Goal: Task Accomplishment & Management: Manage account settings

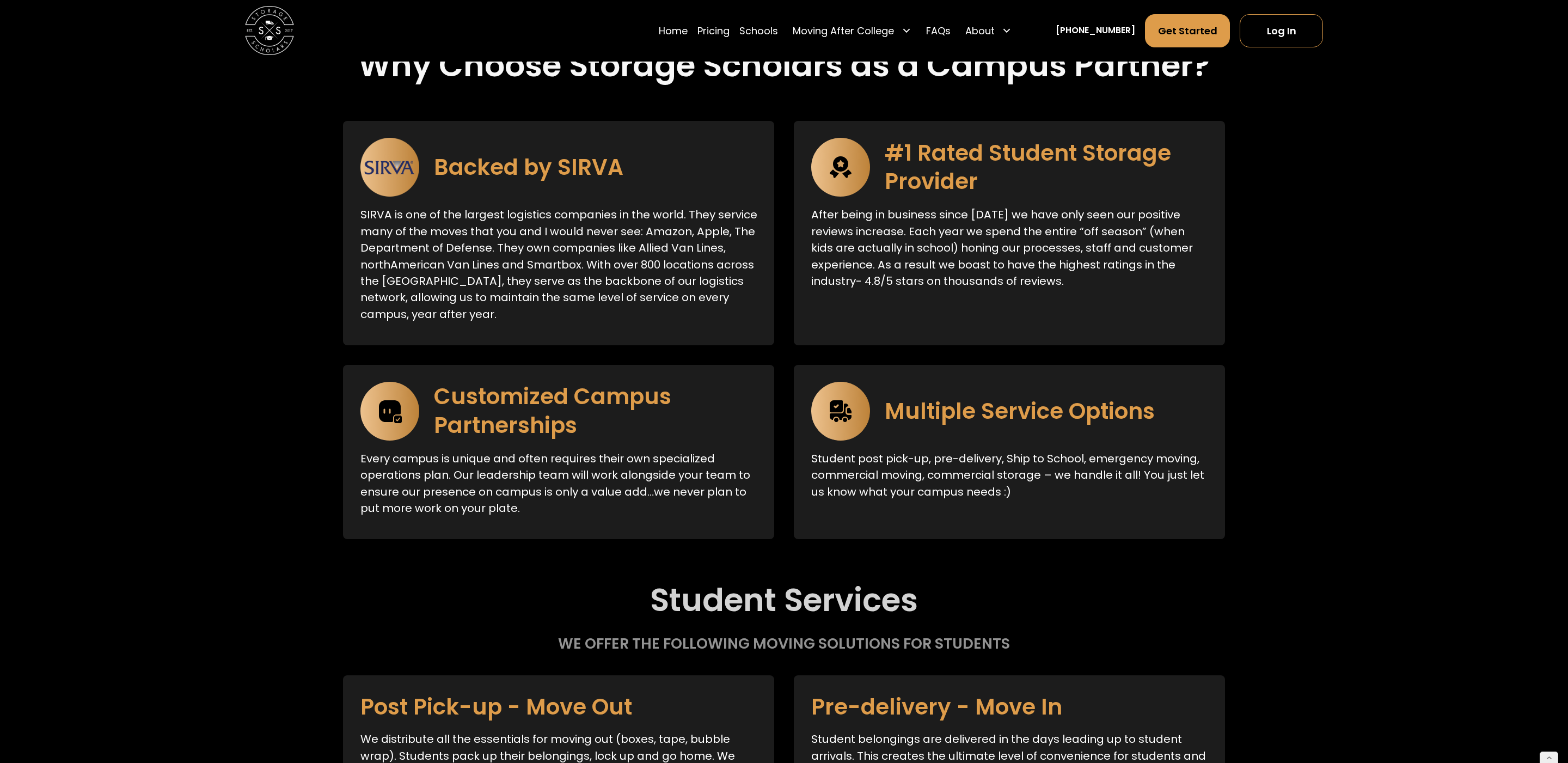
scroll to position [2082, 0]
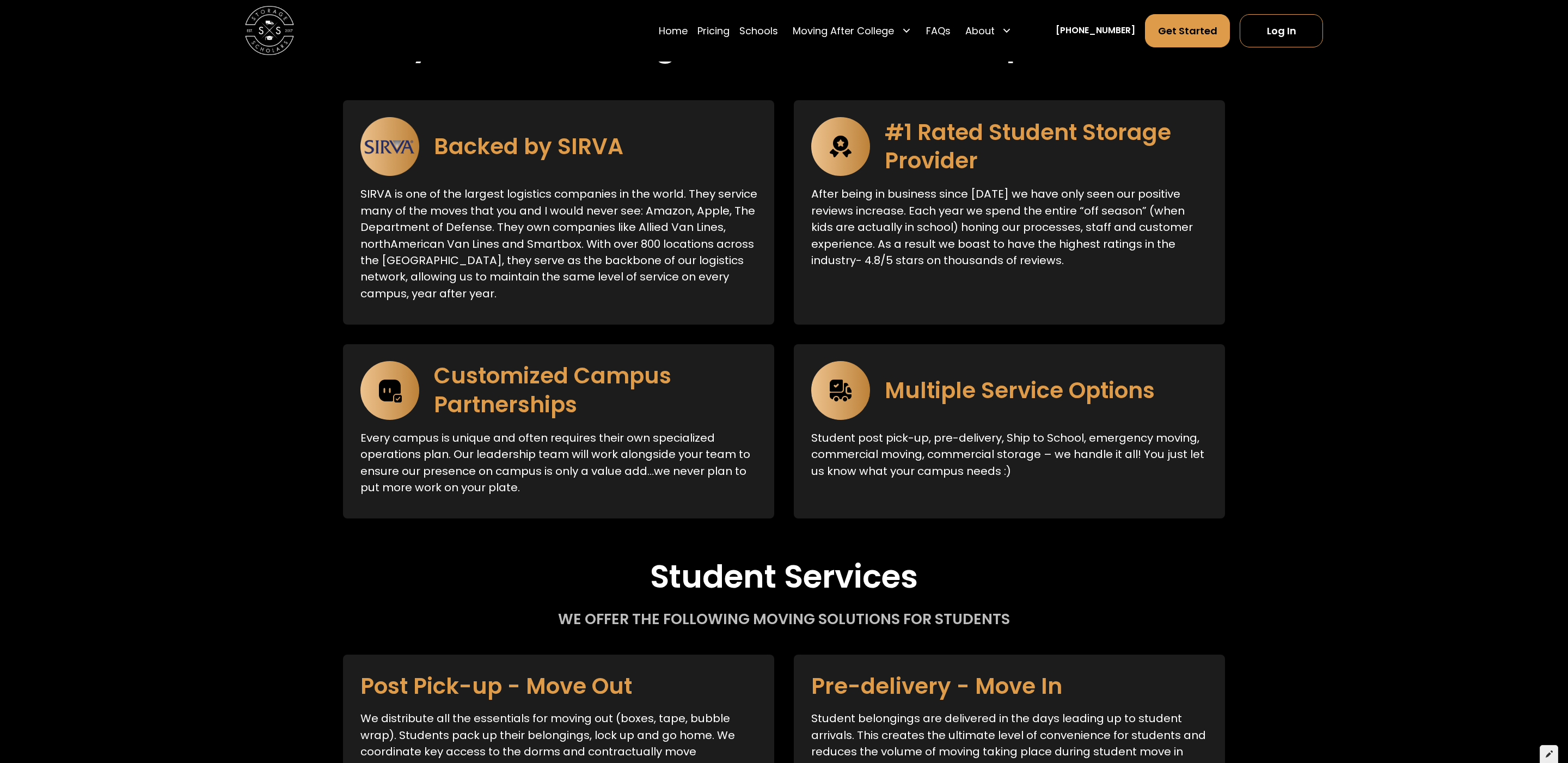
click at [1550, 753] on icon at bounding box center [1549, 754] width 7 height 8
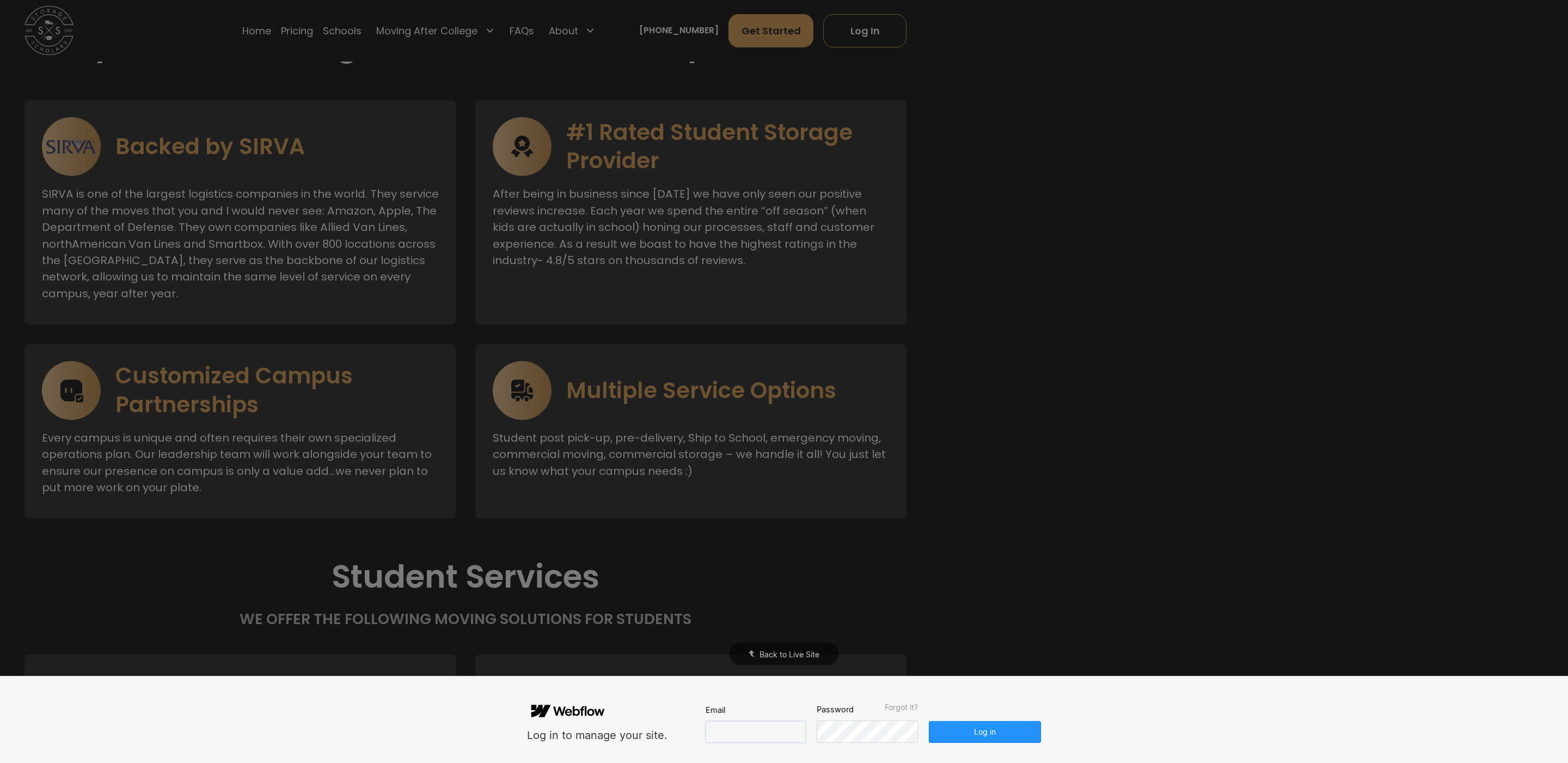
click at [728, 731] on input "email" at bounding box center [756, 732] width 100 height 21
click at [992, 735] on button "Log in" at bounding box center [985, 732] width 112 height 21
click at [982, 735] on button "Log in" at bounding box center [985, 732] width 112 height 21
click at [766, 738] on input "email" at bounding box center [756, 732] width 100 height 21
click at [753, 733] on input "email" at bounding box center [756, 732] width 100 height 21
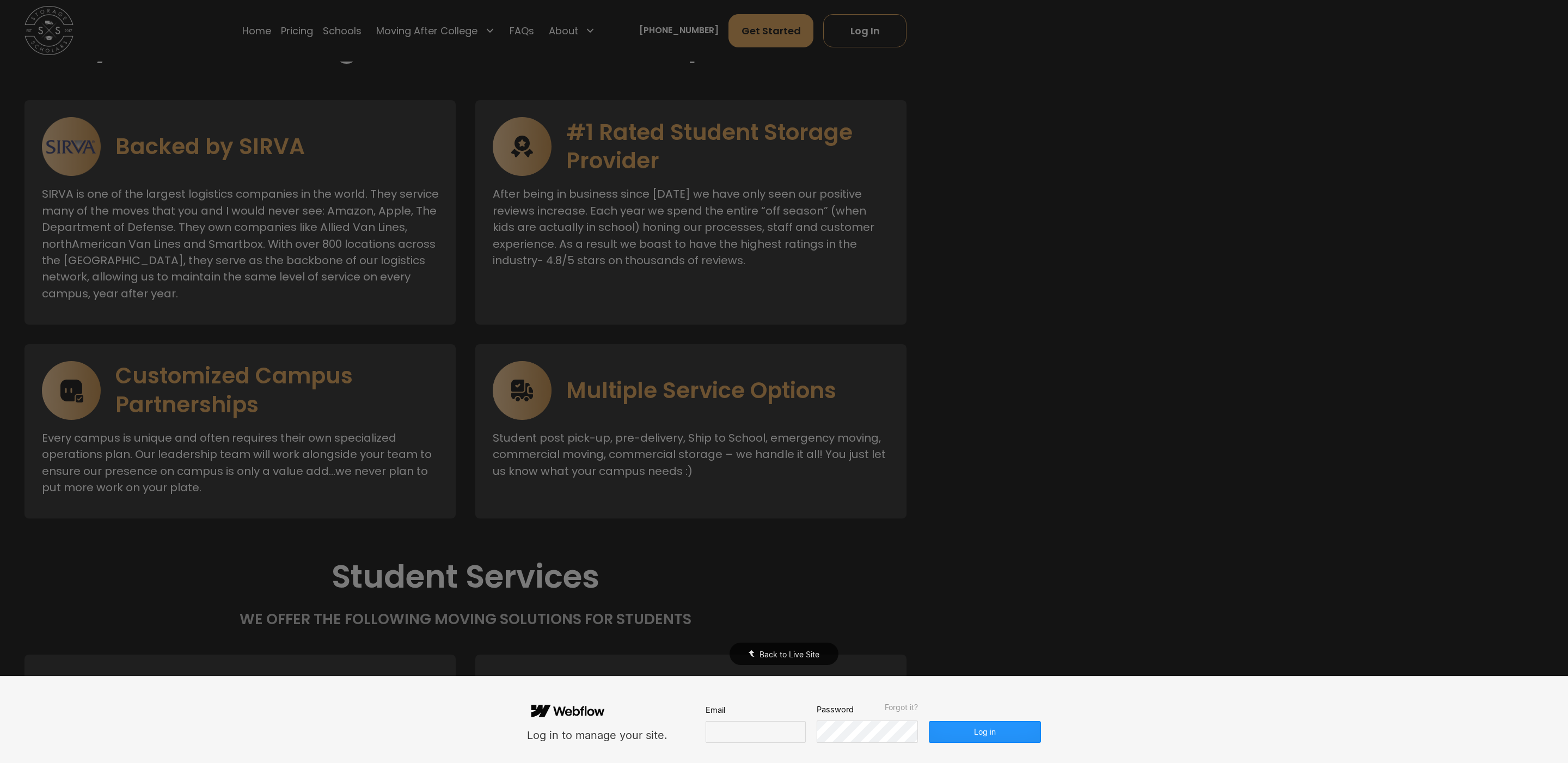
click at [1242, 366] on div "Back to Live Site" at bounding box center [784, 381] width 1568 height 763
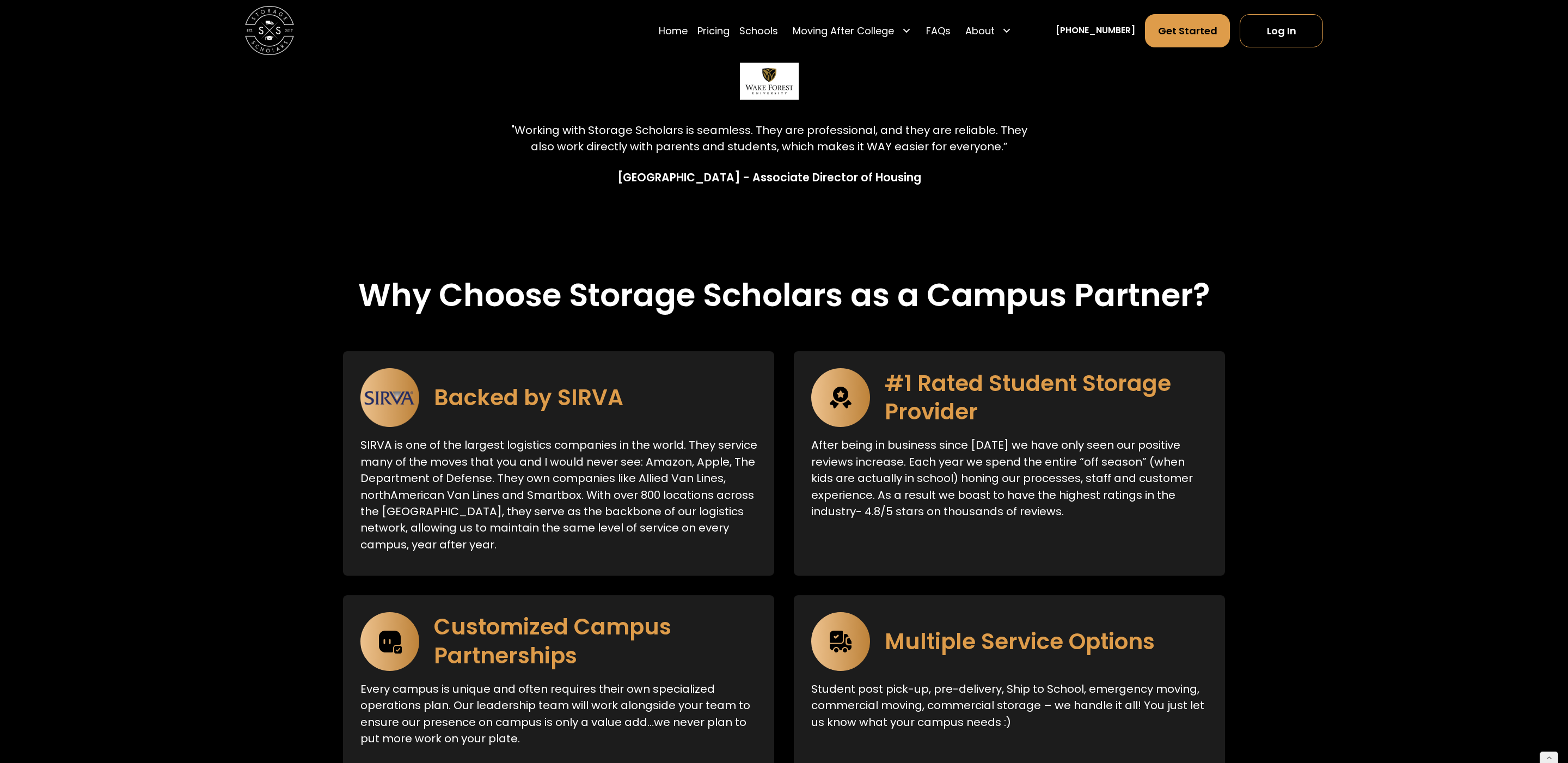
scroll to position [1842, 0]
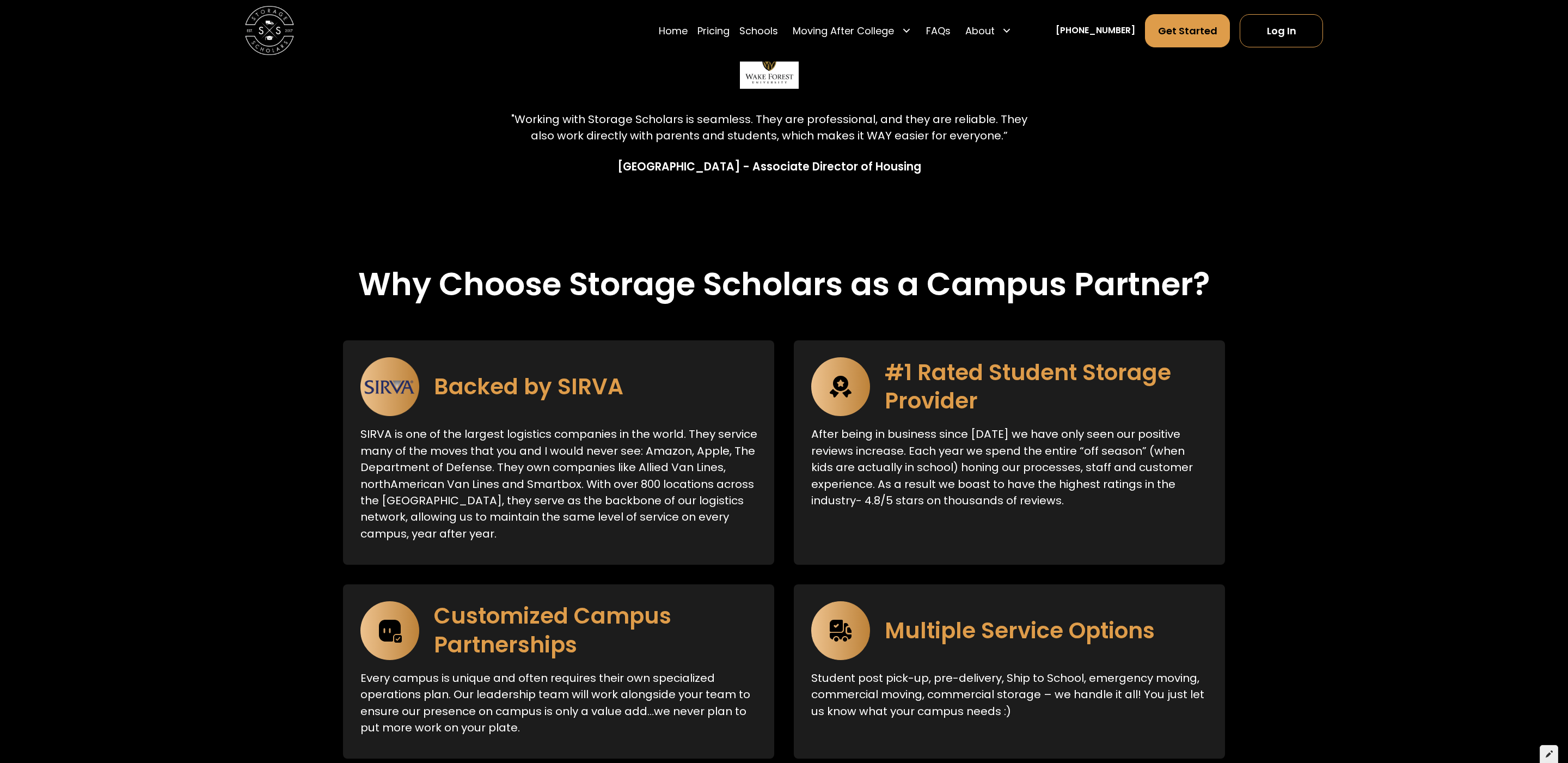
click at [1550, 758] on div at bounding box center [1549, 755] width 18 height 18
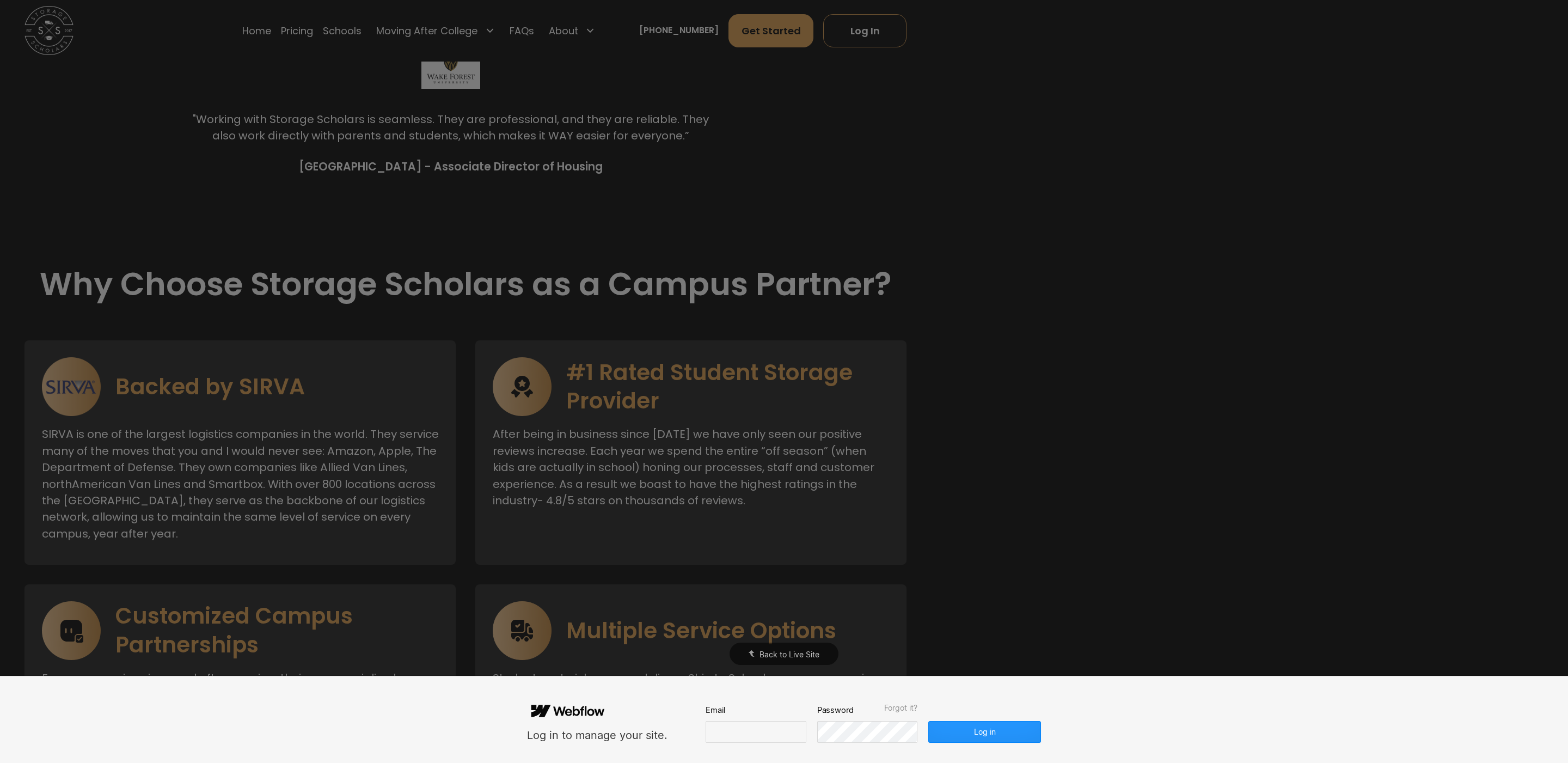
scroll to position [0, 0]
click at [770, 728] on input "email" at bounding box center [756, 732] width 100 height 21
paste input "**********"
type input "**********"
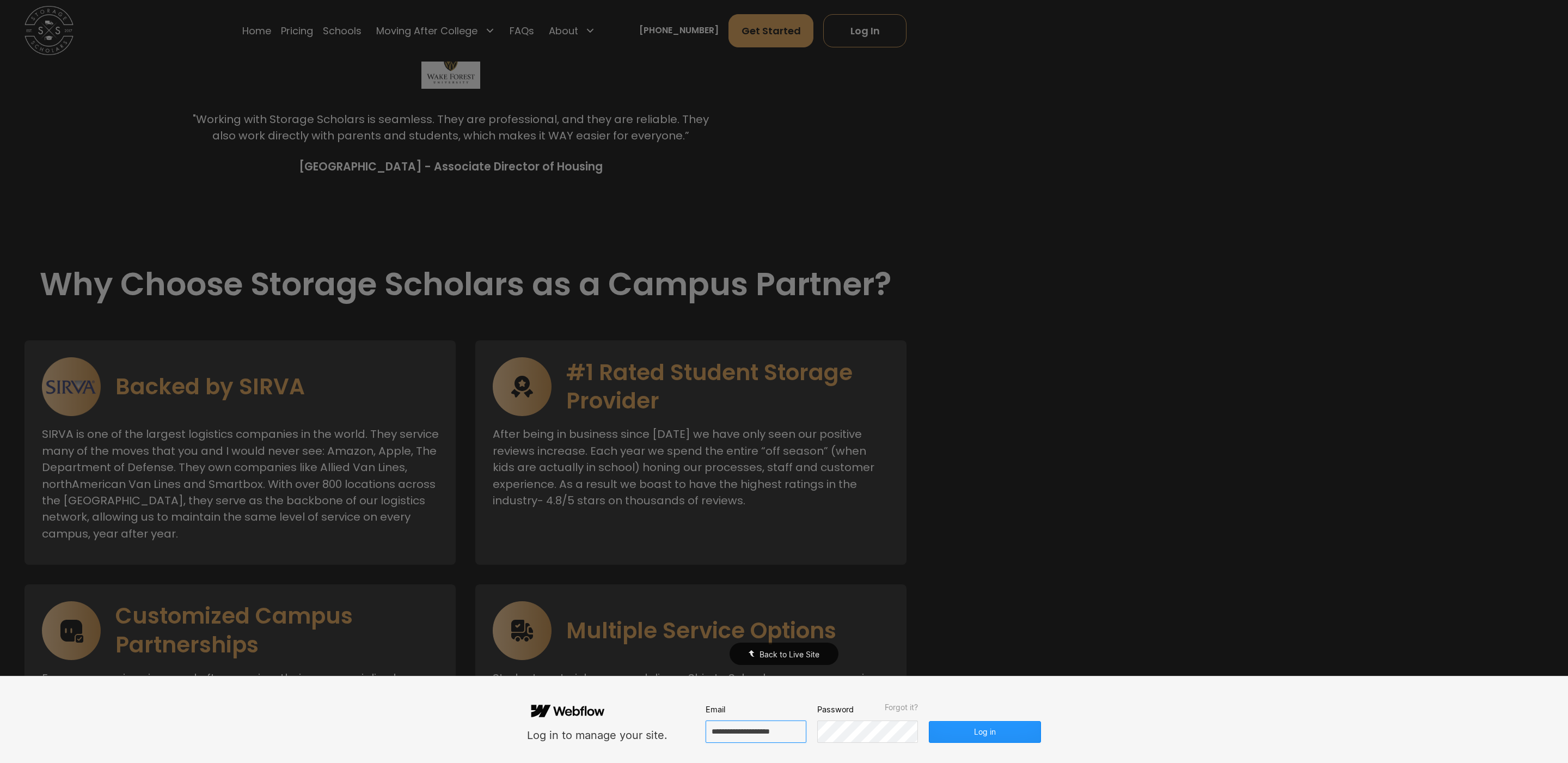
scroll to position [0, 0]
click at [985, 734] on button "Log in" at bounding box center [985, 732] width 112 height 21
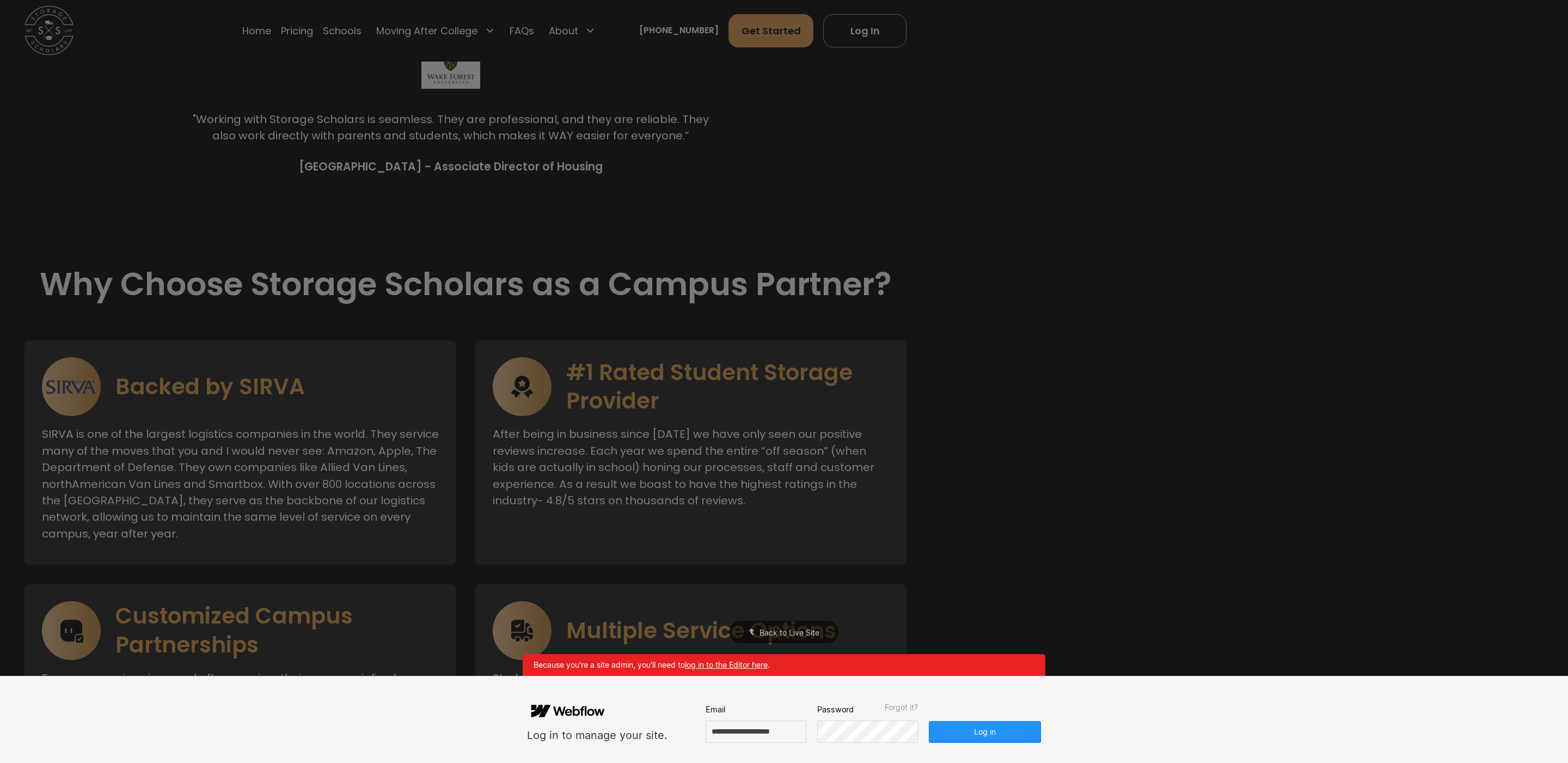
click at [755, 661] on link "log in to the Editor here" at bounding box center [727, 665] width 83 height 9
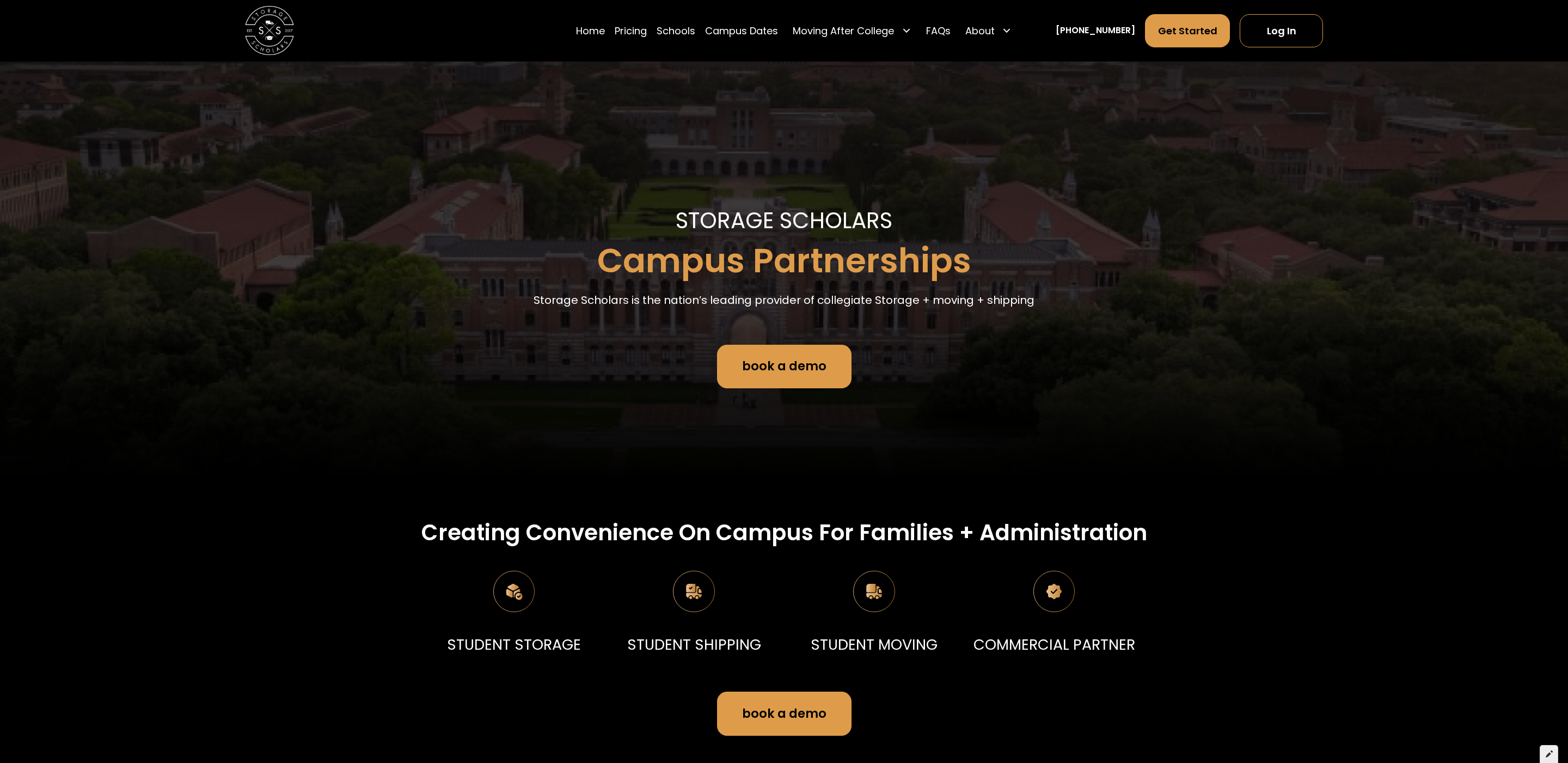
click at [1549, 754] on icon at bounding box center [1549, 754] width 7 height 8
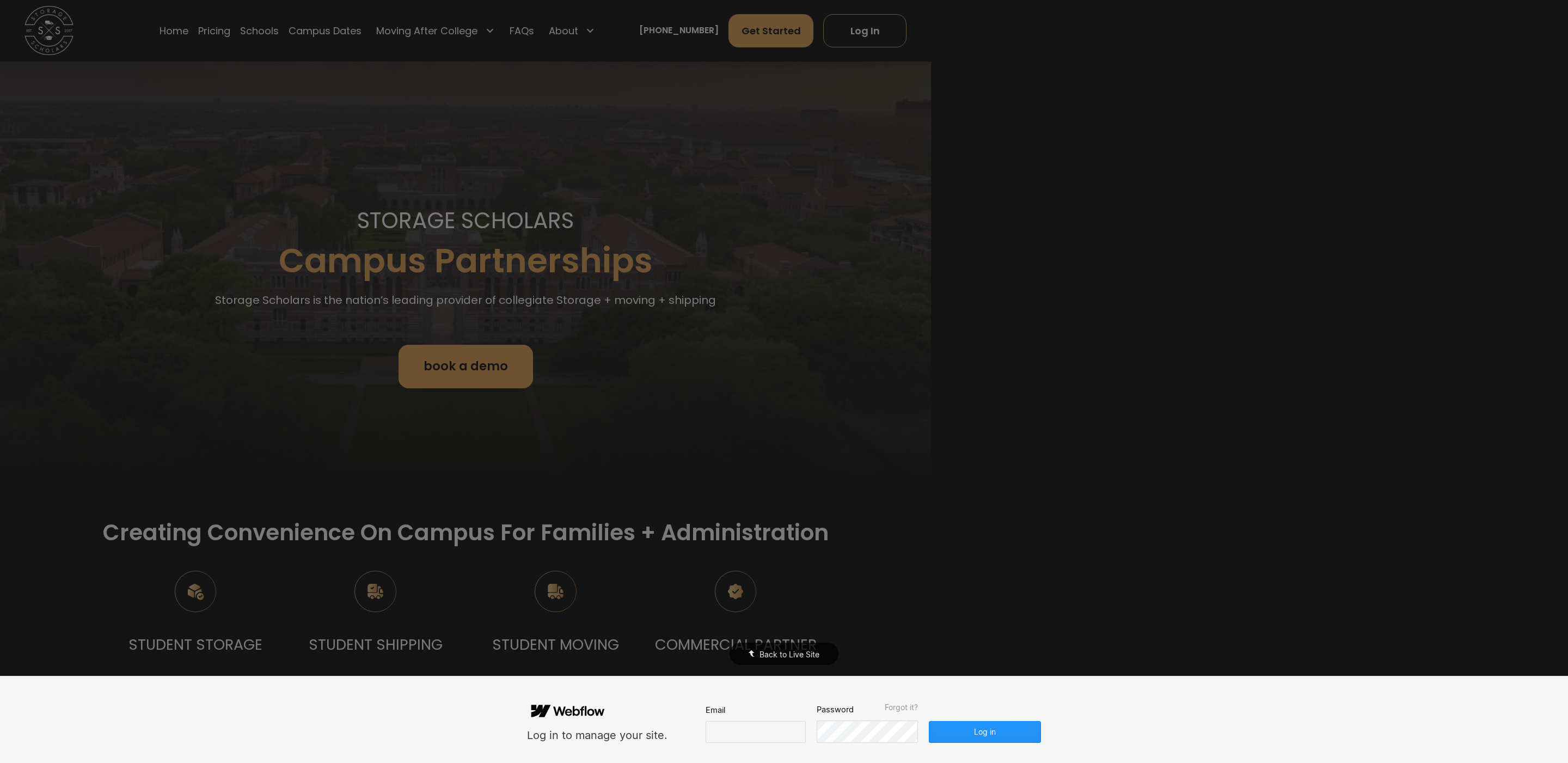
click at [1005, 485] on div "Back to Live Site" at bounding box center [784, 381] width 1568 height 763
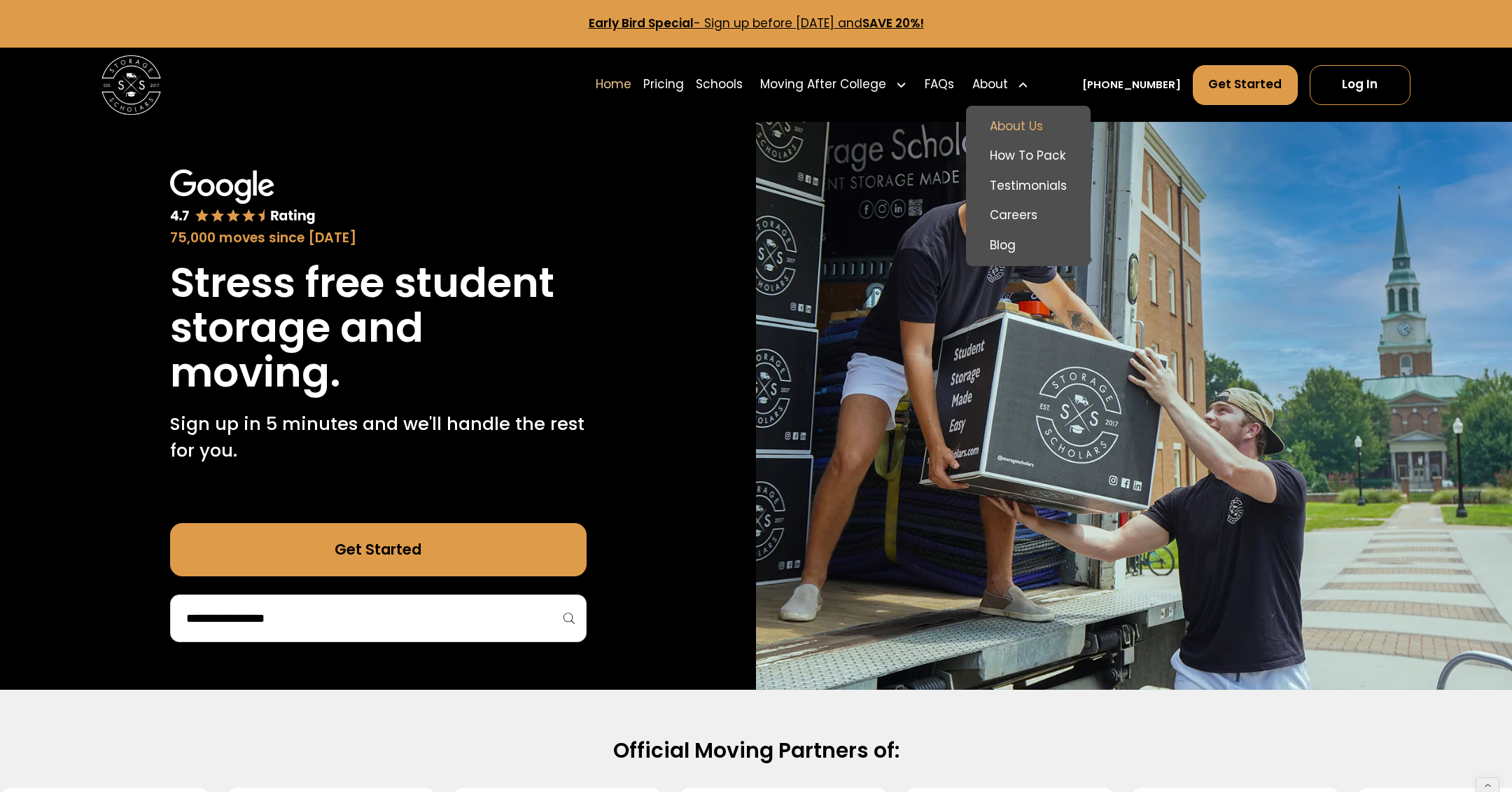
click at [1037, 122] on link "About Us" at bounding box center [1028, 126] width 112 height 31
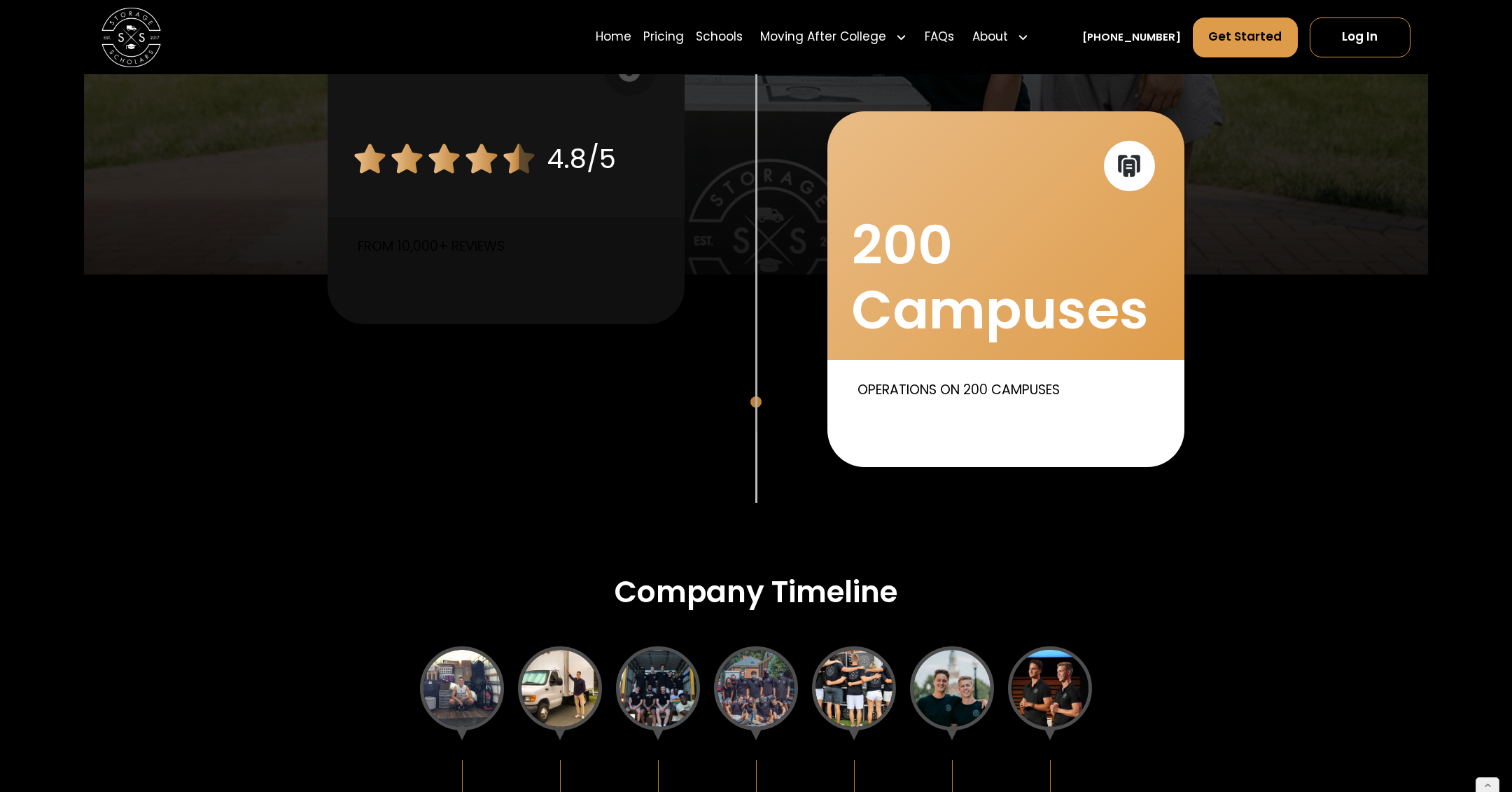
scroll to position [1543, 0]
